Goal: Task Accomplishment & Management: Manage account settings

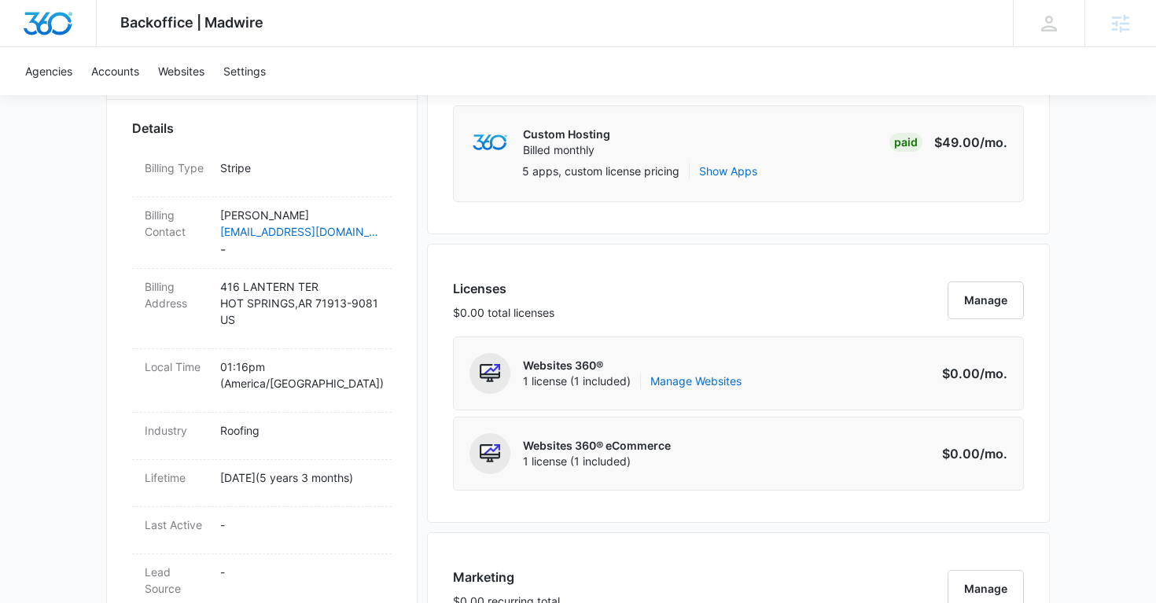
scroll to position [479, 0]
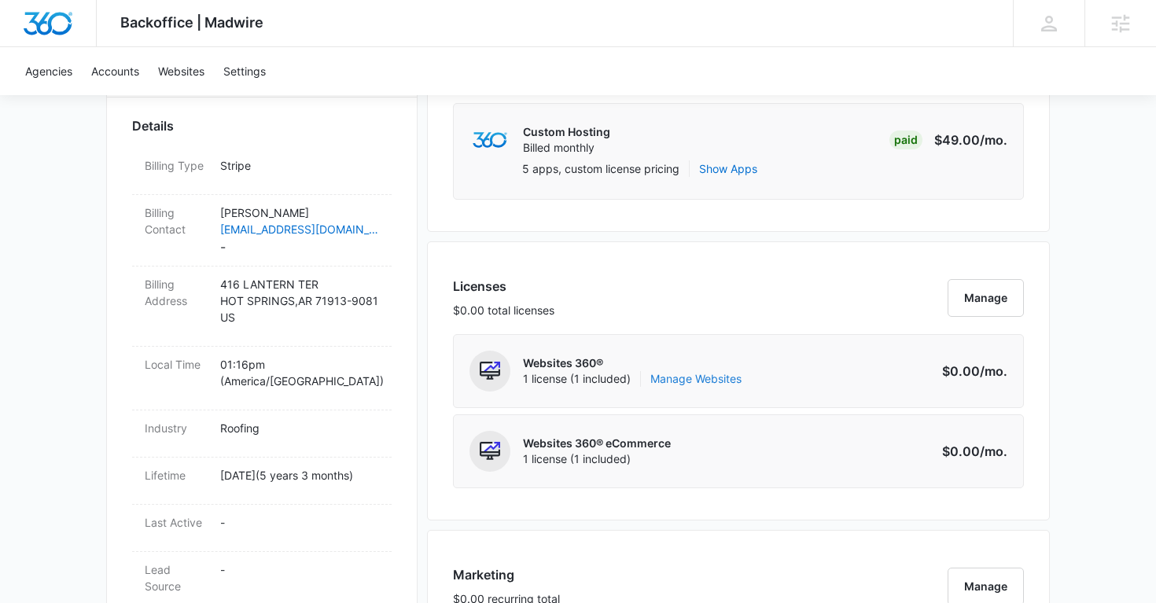
click at [702, 378] on link "Manage Websites" at bounding box center [695, 379] width 91 height 16
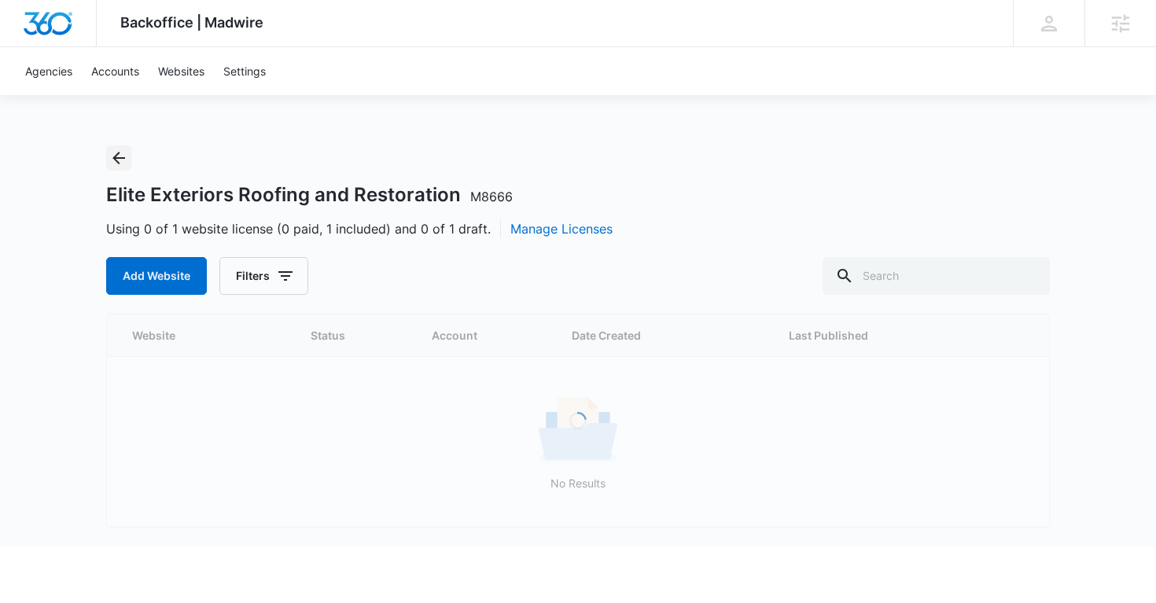
click at [124, 158] on icon "Back" at bounding box center [118, 158] width 13 height 13
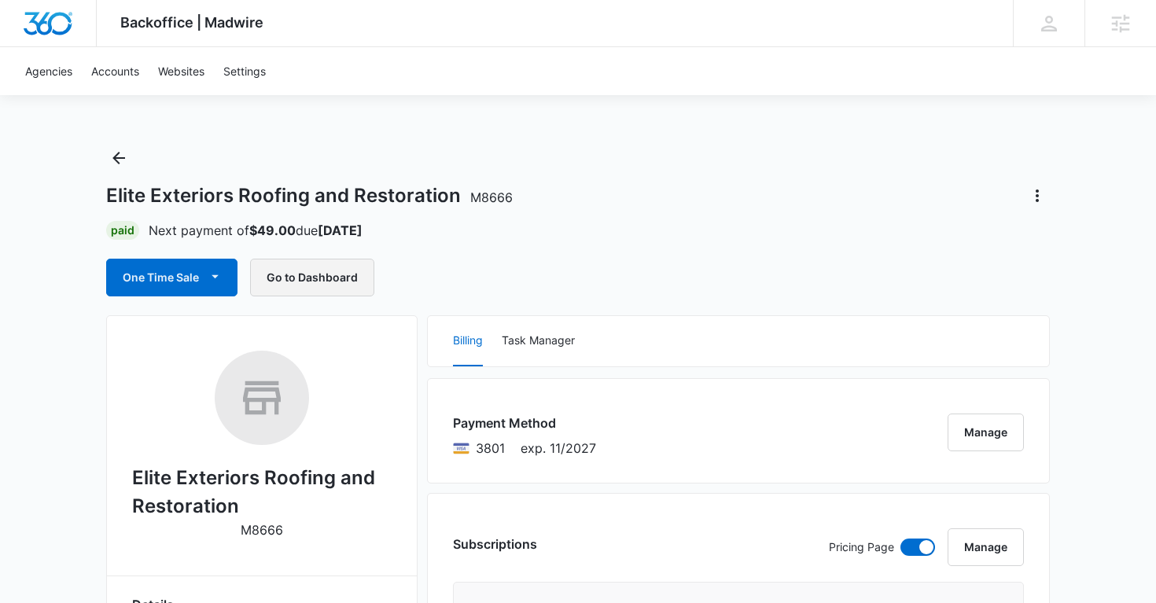
click at [325, 281] on button "Go to Dashboard" at bounding box center [312, 278] width 124 height 38
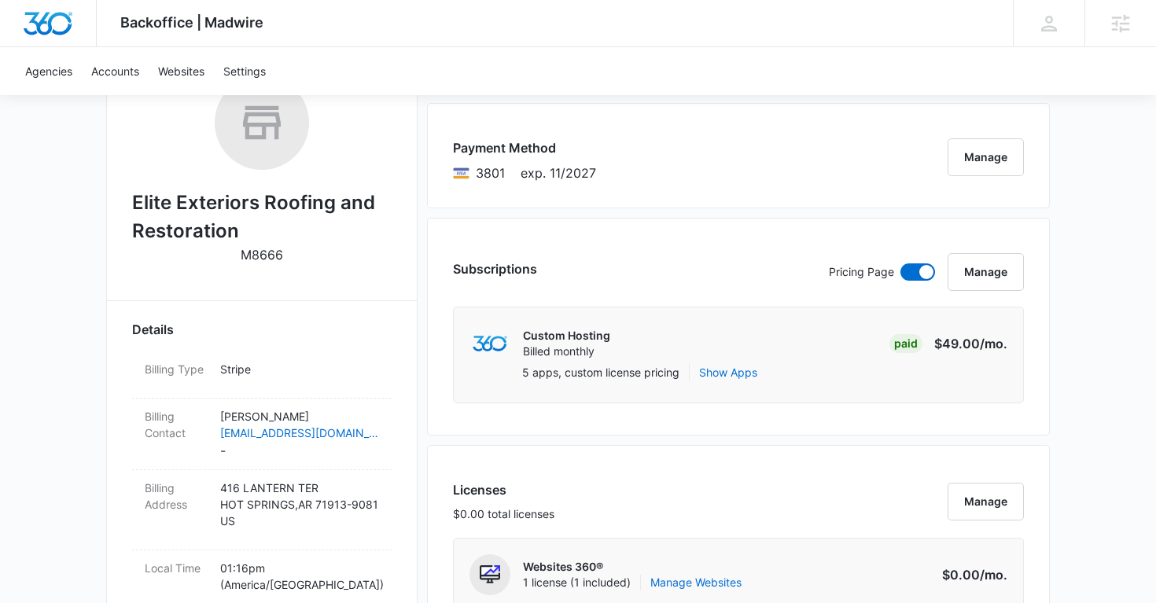
scroll to position [278, 0]
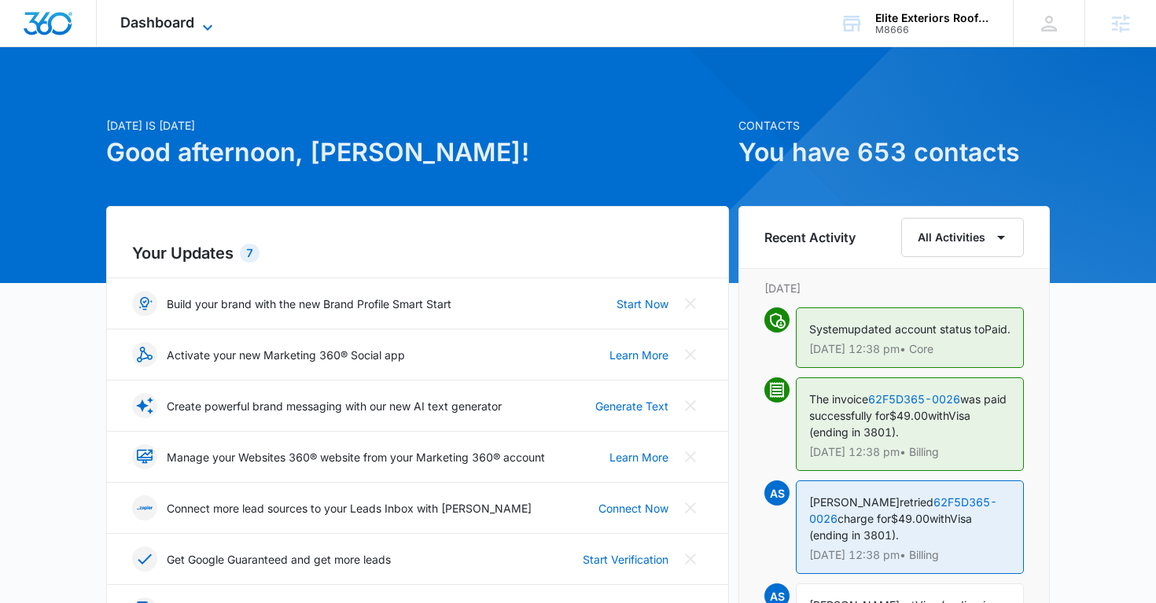
click at [210, 20] on icon at bounding box center [207, 27] width 19 height 19
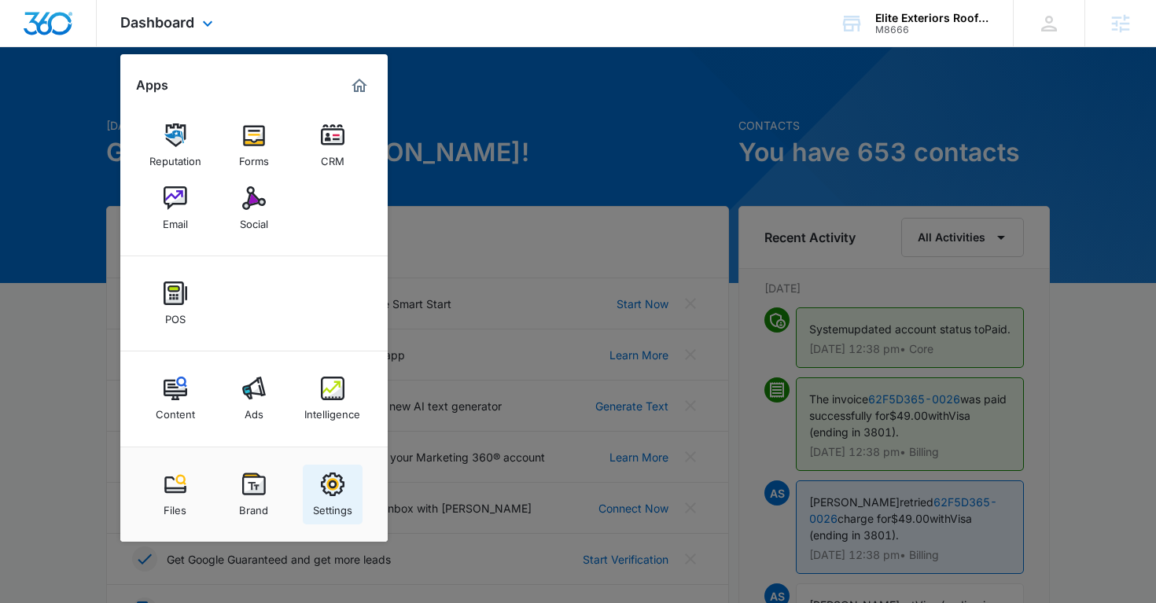
click at [337, 497] on div "Settings" at bounding box center [332, 506] width 39 height 20
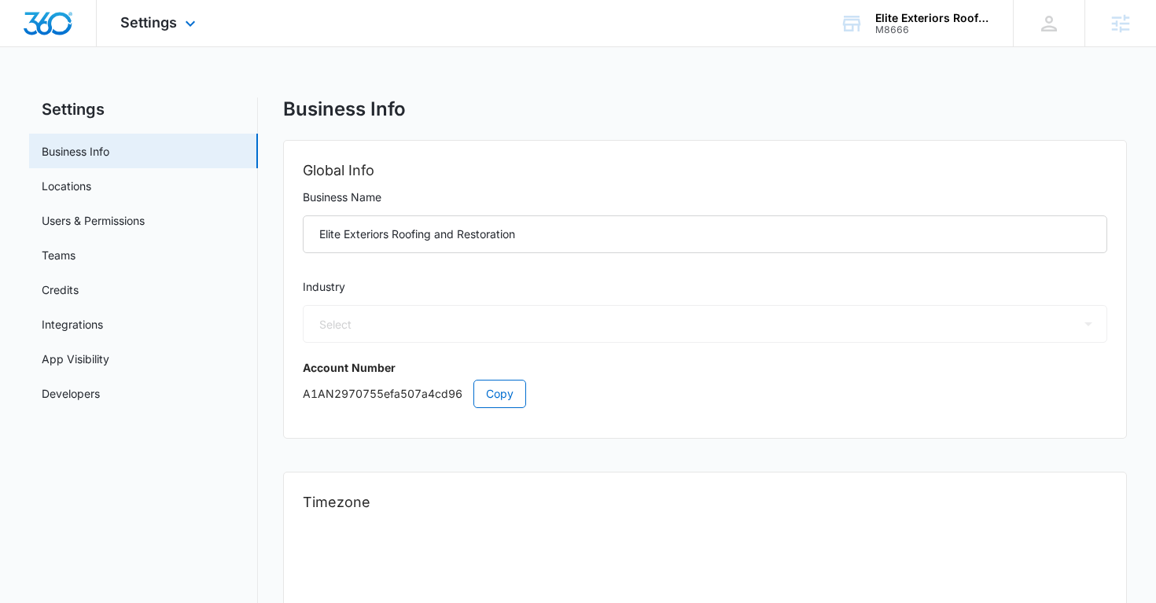
select select "6"
select select "US"
select select "America/[GEOGRAPHIC_DATA]"
click at [145, 217] on link "Users & Permissions" at bounding box center [93, 220] width 103 height 17
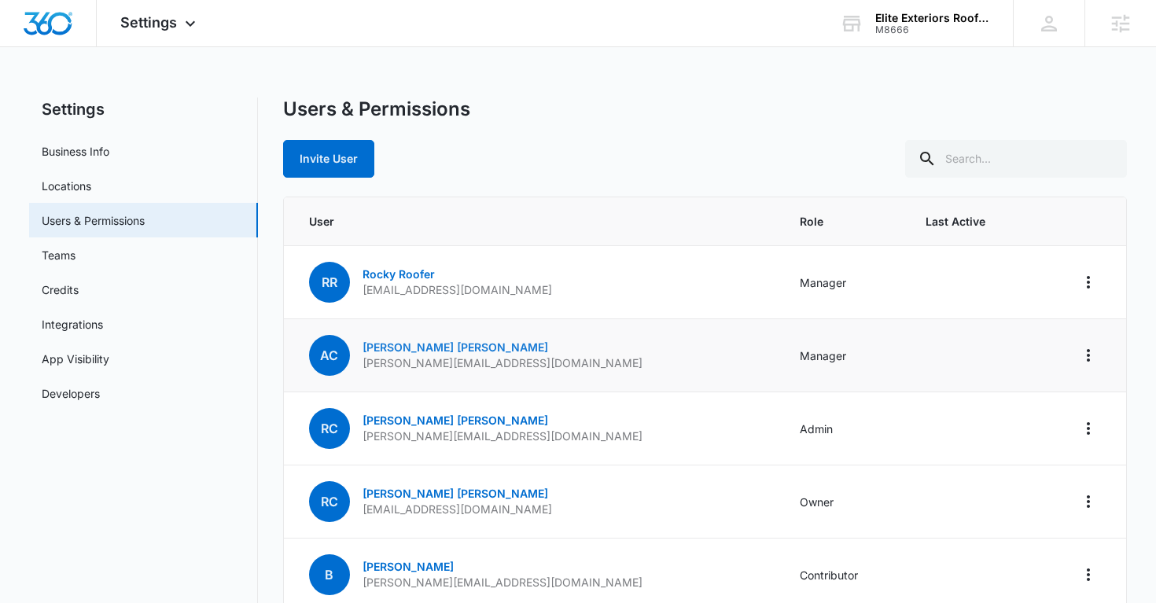
scroll to position [82, 0]
